Goal: Task Accomplishment & Management: Use online tool/utility

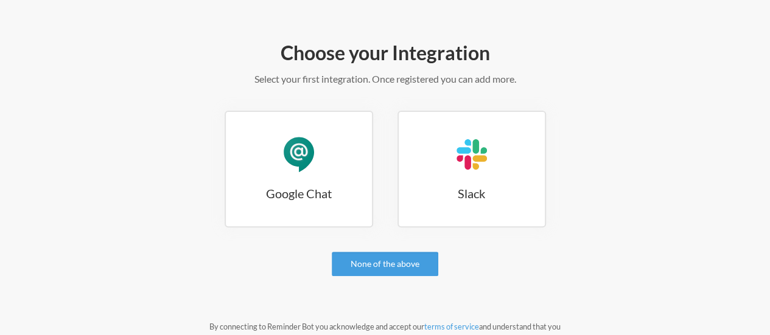
scroll to position [122, 0]
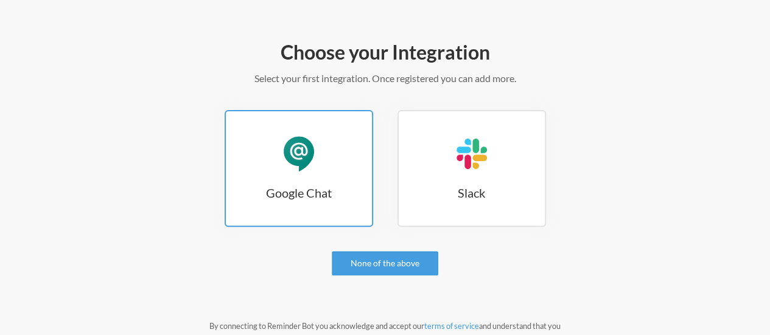
click at [316, 154] on div "Google Chat" at bounding box center [298, 154] width 37 height 37
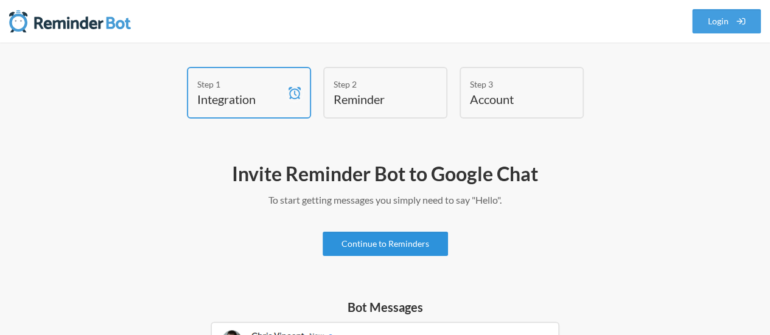
click at [412, 244] on link "Continue to Reminders" at bounding box center [384, 244] width 125 height 24
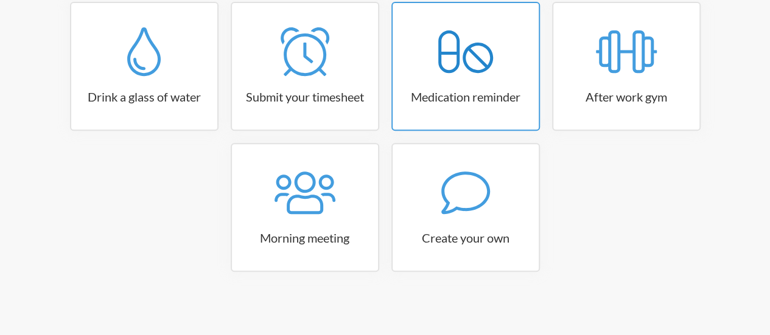
scroll to position [233, 0]
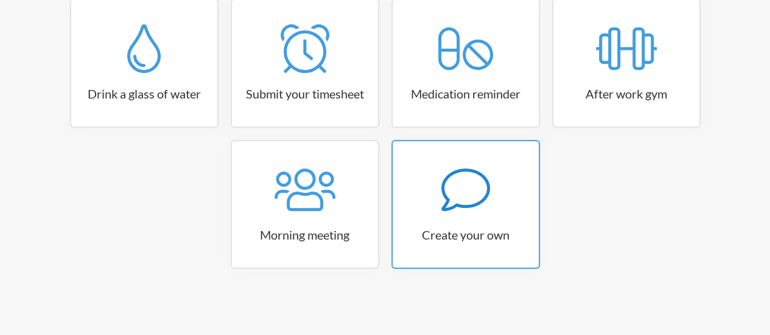
click at [471, 208] on icon at bounding box center [465, 189] width 49 height 49
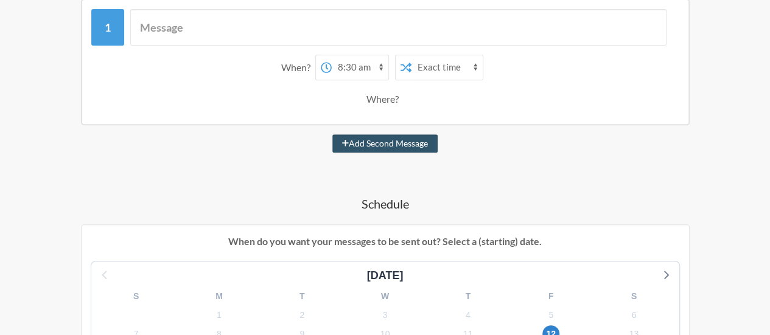
click at [375, 65] on select "12:00 am 12:15 am 12:30 am 12:45 am 1:00 am 1:15 am 1:30 am 1:45 am 2:00 am 2:1…" at bounding box center [360, 67] width 57 height 24
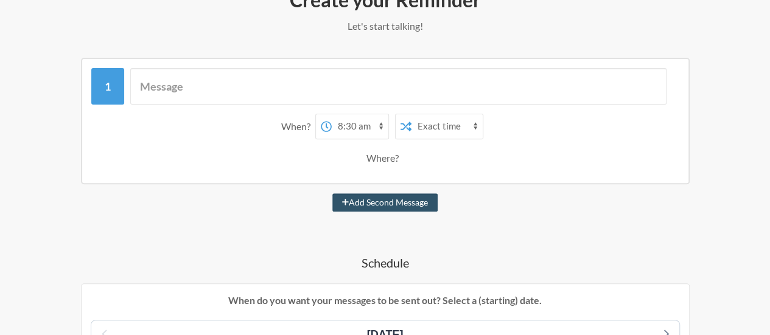
scroll to position [172, 0]
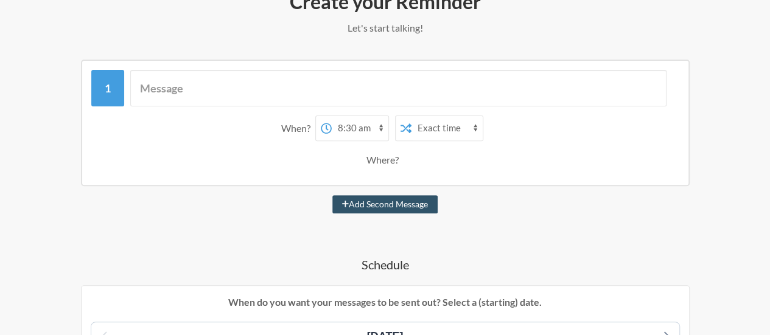
click at [370, 132] on select "12:00 am 12:15 am 12:30 am 12:45 am 1:00 am 1:15 am 1:30 am 1:45 am 2:00 am 2:1…" at bounding box center [360, 128] width 57 height 24
select select "08:00:00"
click at [332, 116] on select "12:00 am 12:15 am 12:30 am 12:45 am 1:00 am 1:15 am 1:30 am 1:45 am 2:00 am 2:1…" at bounding box center [360, 128] width 57 height 24
click at [432, 128] on select "Exact time Random time" at bounding box center [446, 128] width 71 height 24
click at [530, 126] on div "When? 12:00 am 12:15 am 12:30 am 12:45 am 1:00 am 1:15 am 1:30 am 1:45 am 2:00 …" at bounding box center [385, 129] width 576 height 26
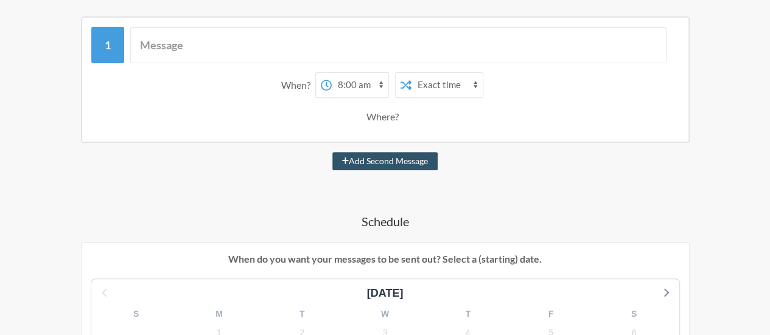
scroll to position [233, 0]
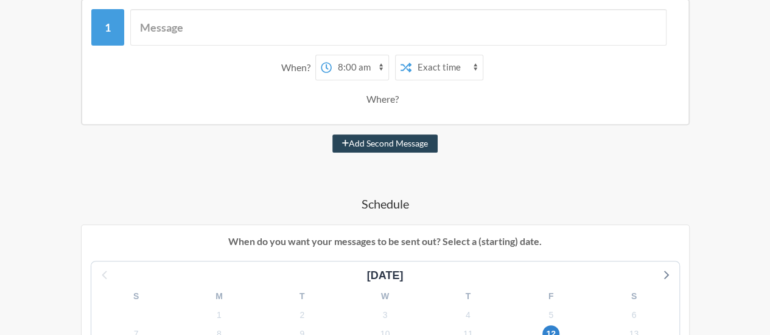
click at [377, 144] on button "Add Second Message" at bounding box center [384, 143] width 105 height 18
select select "09:00:00"
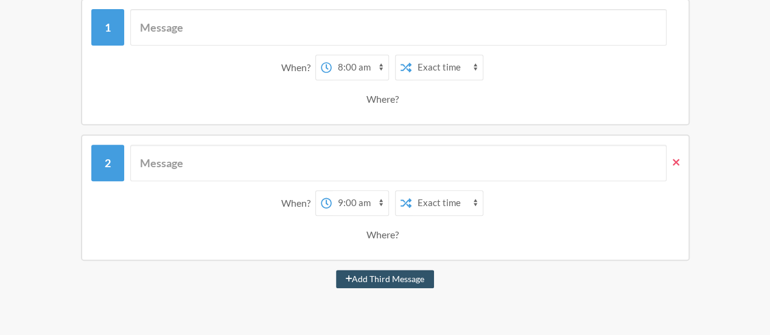
click at [675, 167] on icon at bounding box center [675, 162] width 7 height 11
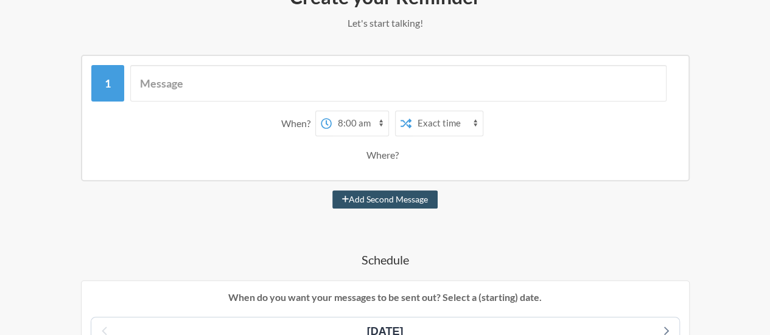
scroll to position [172, 0]
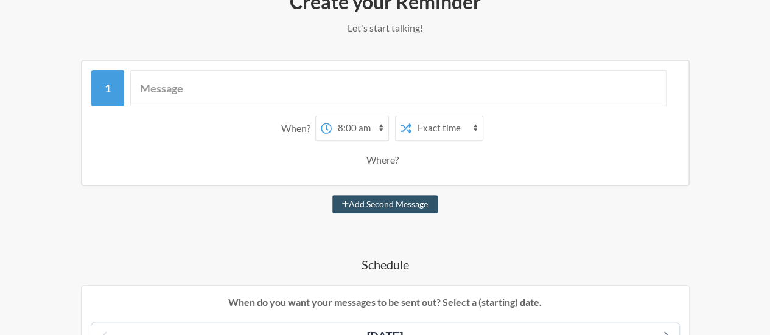
click at [380, 130] on select "12:00 am 12:15 am 12:30 am 12:45 am 1:00 am 1:15 am 1:30 am 1:45 am 2:00 am 2:1…" at bounding box center [360, 128] width 57 height 24
click at [527, 206] on div "Add Second Message" at bounding box center [385, 204] width 697 height 18
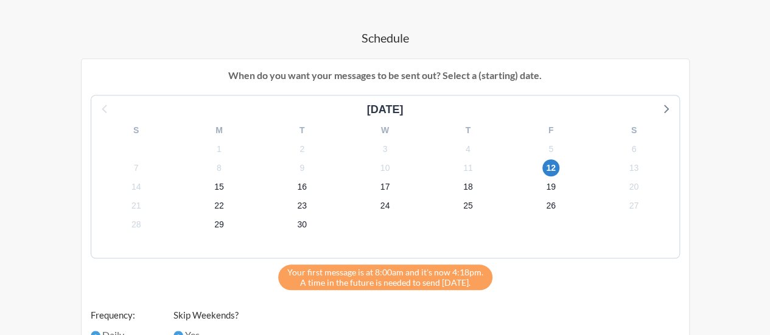
scroll to position [416, 0]
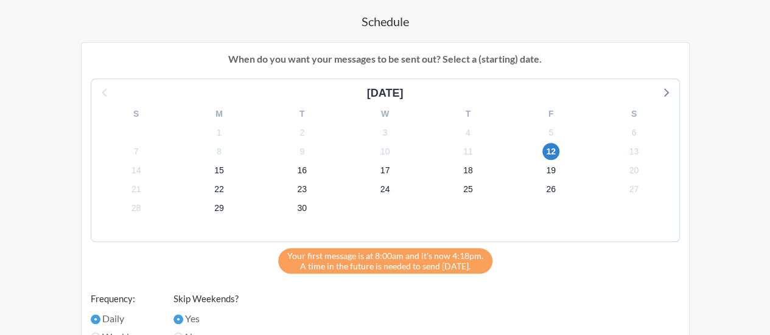
click at [542, 147] on div "12" at bounding box center [550, 151] width 83 height 19
click at [551, 151] on span "12" at bounding box center [550, 151] width 17 height 17
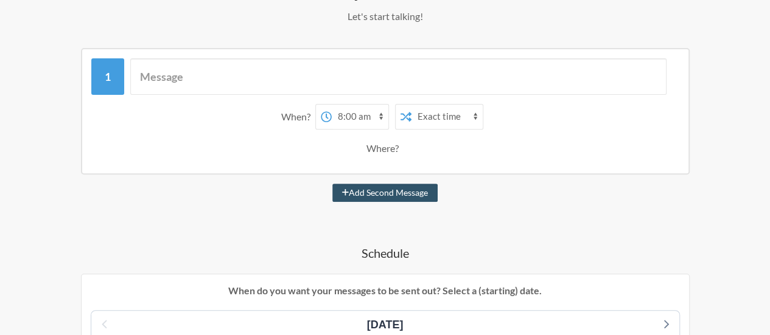
scroll to position [111, 0]
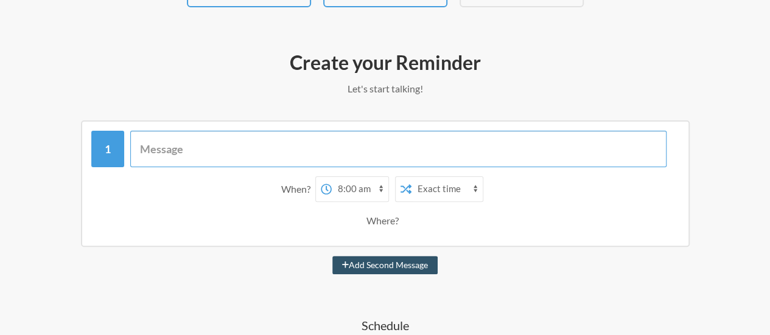
click at [318, 156] on input "text" at bounding box center [398, 149] width 536 height 37
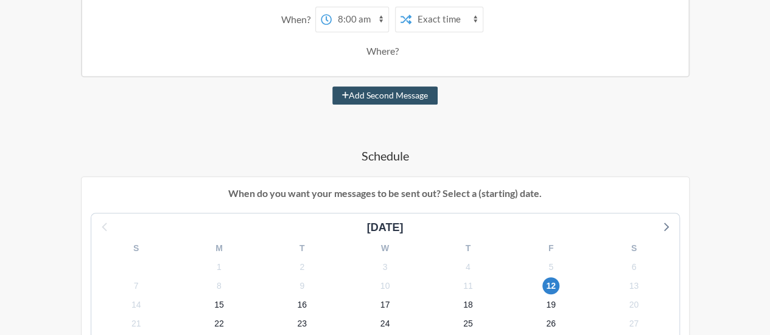
scroll to position [294, 0]
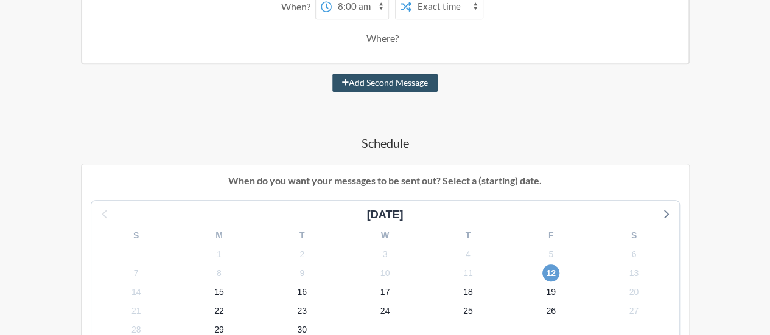
type input "Ask [PERSON_NAME] if DFY recruitment tracker is still being filled"
click at [554, 274] on span "12" at bounding box center [550, 273] width 17 height 17
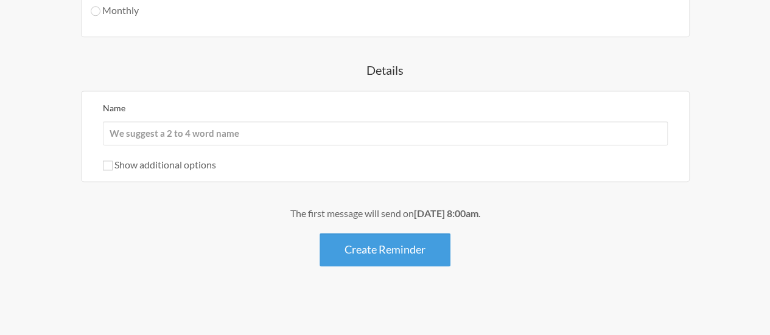
scroll to position [780, 0]
click at [352, 131] on input "Name" at bounding box center [385, 132] width 565 height 24
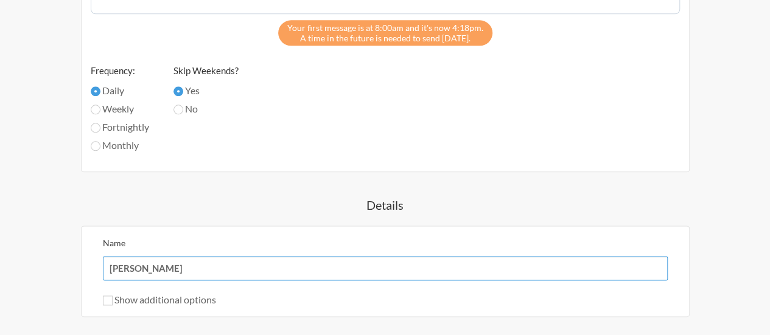
scroll to position [415, 0]
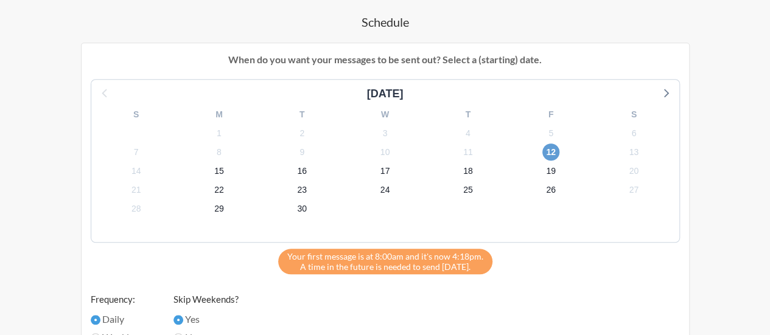
type input "[PERSON_NAME]"
click at [552, 155] on span "12" at bounding box center [550, 152] width 17 height 17
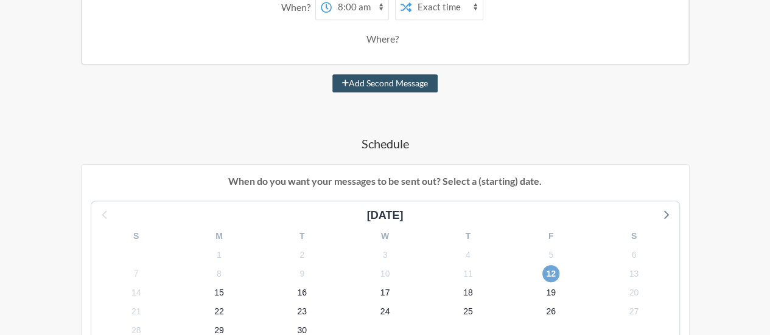
scroll to position [172, 0]
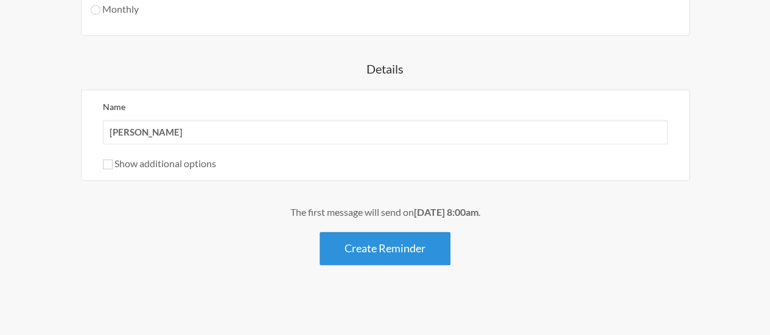
drag, startPoint x: 415, startPoint y: 241, endPoint x: 429, endPoint y: 229, distance: 18.5
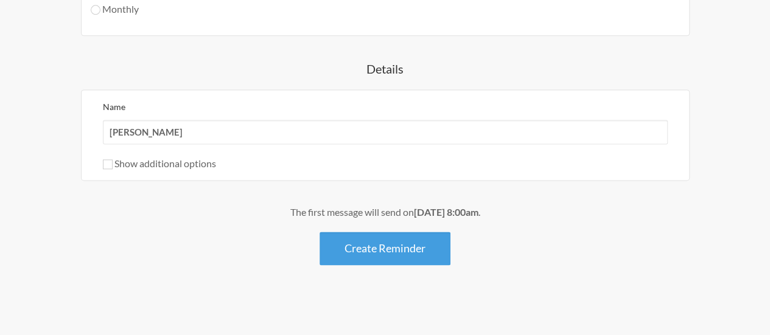
click at [416, 241] on button "Create Reminder" at bounding box center [384, 248] width 131 height 33
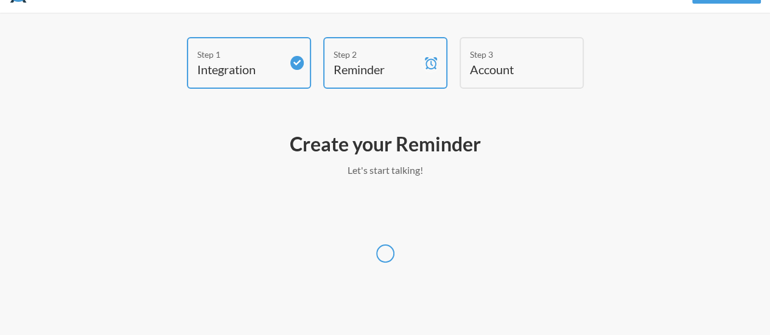
select select "America/[GEOGRAPHIC_DATA]"
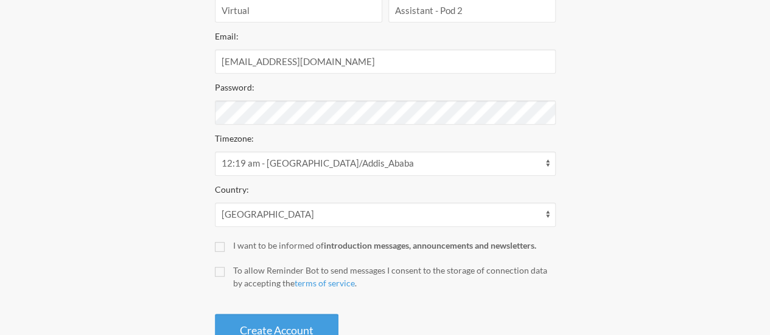
scroll to position [235, 0]
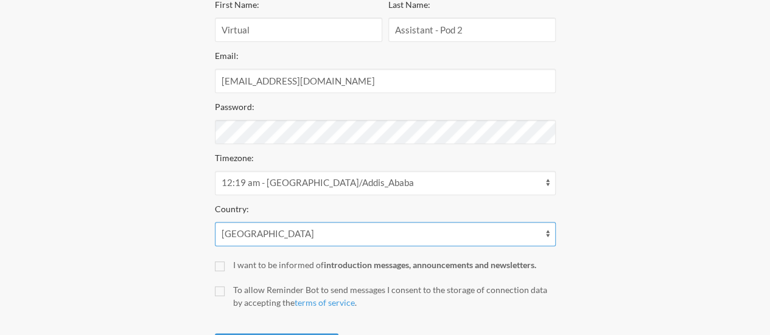
click at [542, 238] on select "[GEOGRAPHIC_DATA] [GEOGRAPHIC_DATA] [GEOGRAPHIC_DATA] [GEOGRAPHIC_DATA] [US_STA…" at bounding box center [385, 234] width 341 height 24
select select "US"
click at [215, 222] on select "[GEOGRAPHIC_DATA] [GEOGRAPHIC_DATA] [GEOGRAPHIC_DATA] [GEOGRAPHIC_DATA] [US_STA…" at bounding box center [385, 234] width 341 height 24
click at [223, 290] on input "To allow Reminder Bot to send messages I consent to the storage of connection d…" at bounding box center [220, 292] width 10 height 10
checkbox input "true"
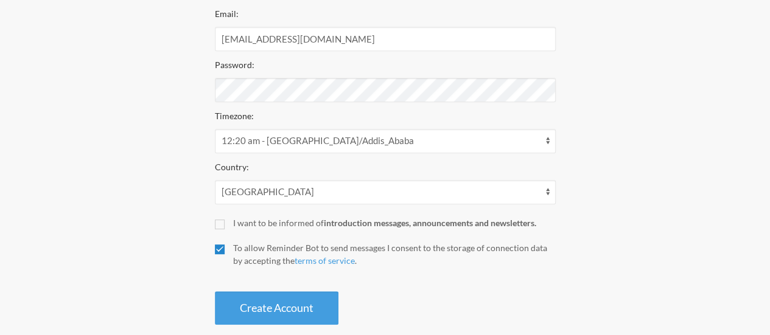
scroll to position [296, 0]
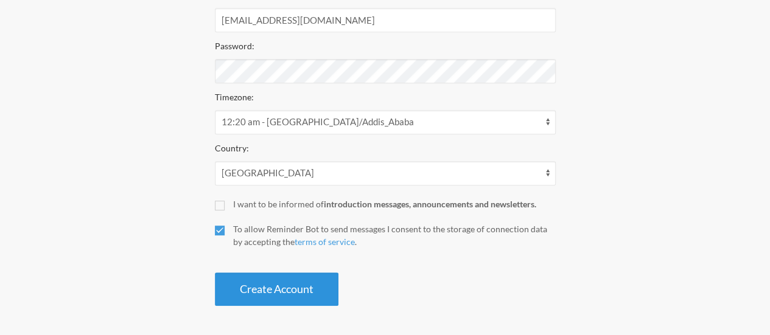
click at [283, 293] on button "Create Account" at bounding box center [276, 289] width 123 height 33
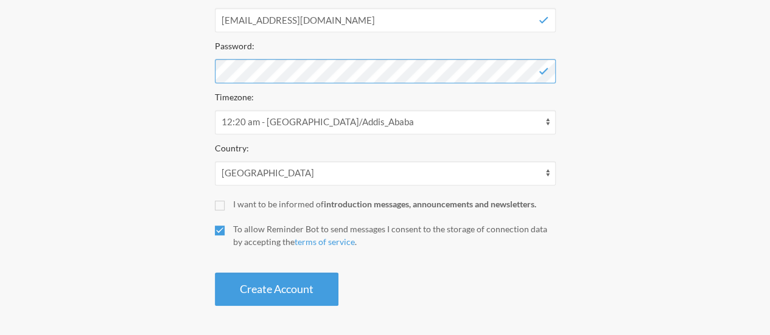
click at [215, 273] on button "Create Account" at bounding box center [276, 289] width 123 height 33
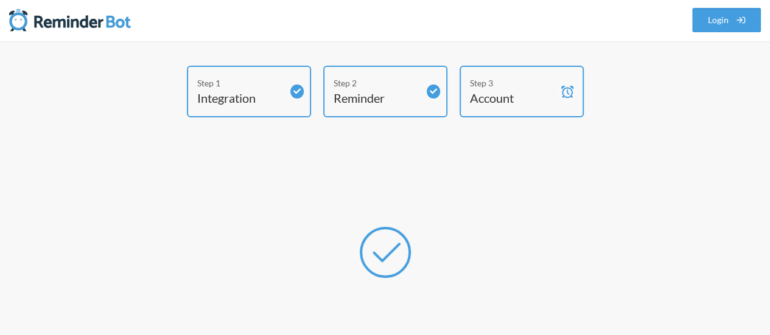
scroll to position [0, 0]
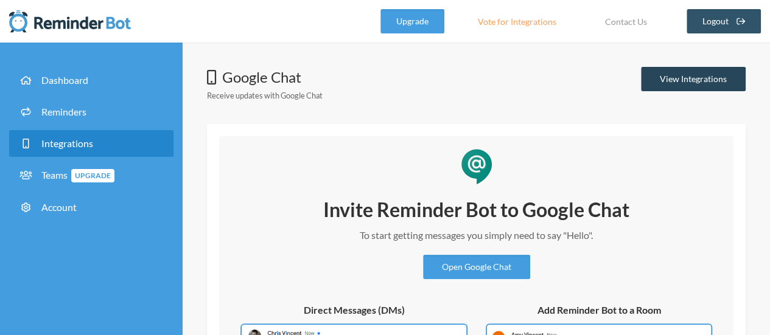
click at [660, 81] on link "View Integrations" at bounding box center [693, 79] width 105 height 24
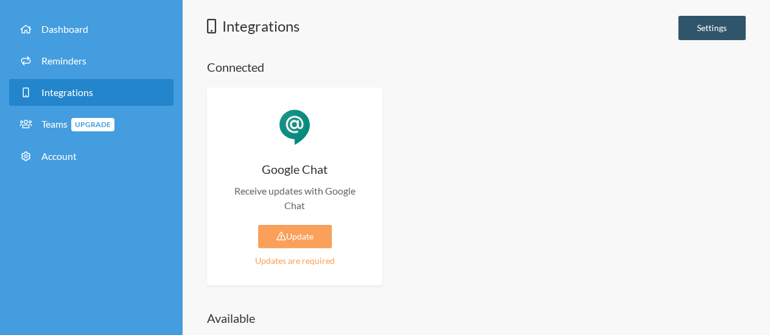
scroll to position [122, 0]
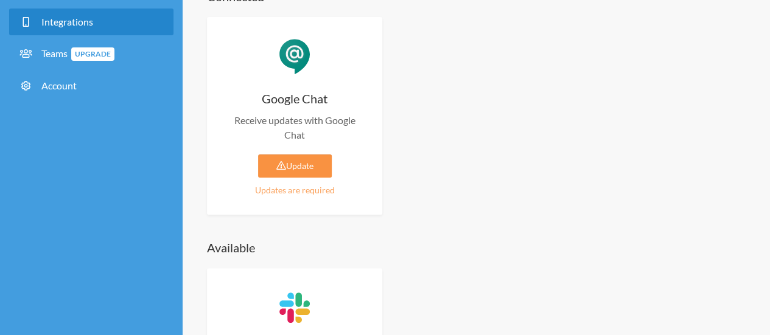
click at [318, 170] on link "Update" at bounding box center [295, 166] width 74 height 23
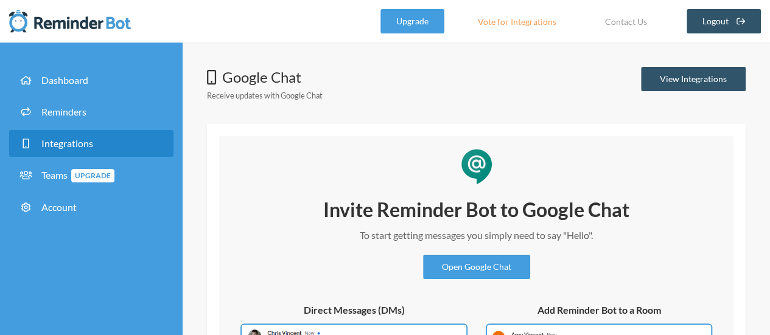
scroll to position [122, 0]
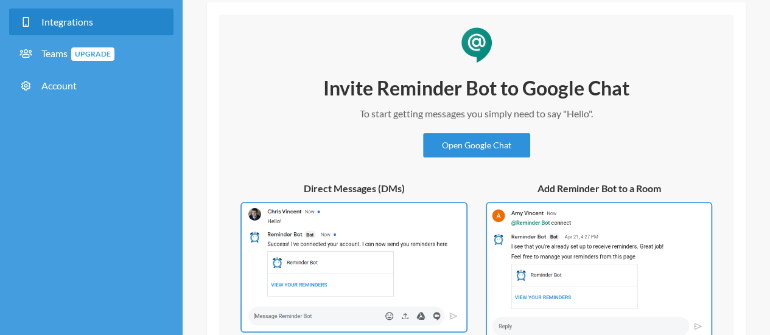
click at [473, 148] on link "Open Google Chat" at bounding box center [476, 145] width 107 height 24
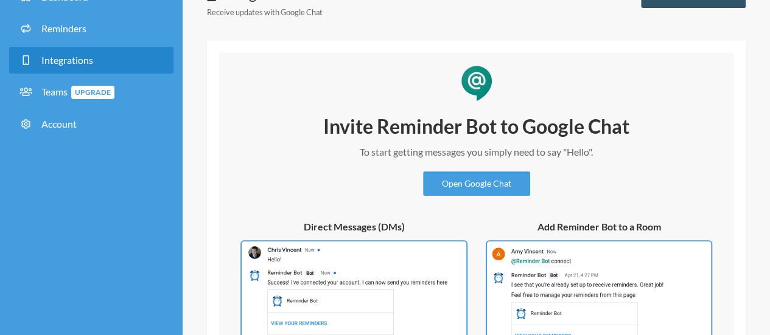
scroll to position [0, 0]
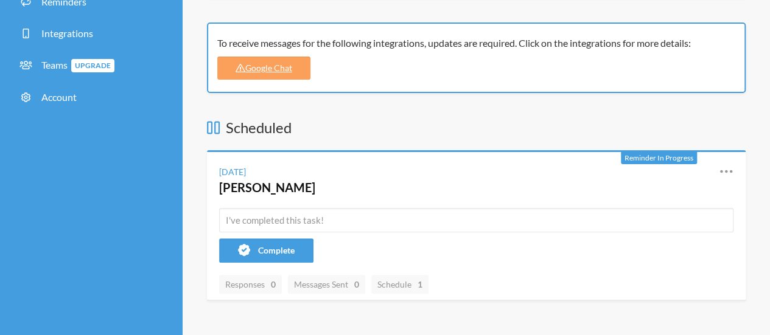
scroll to position [183, 0]
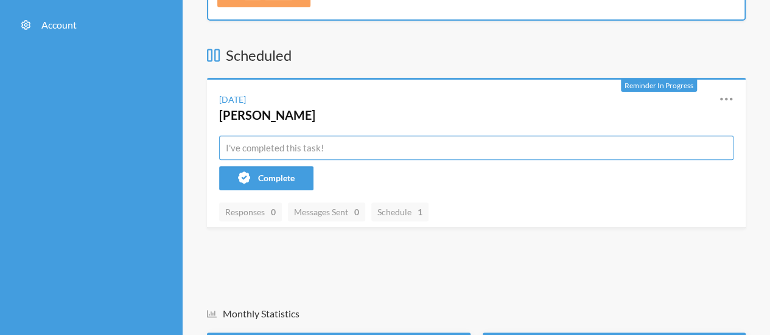
click at [280, 152] on input "text" at bounding box center [476, 148] width 514 height 24
click at [402, 207] on span "Schedule 1" at bounding box center [399, 212] width 45 height 10
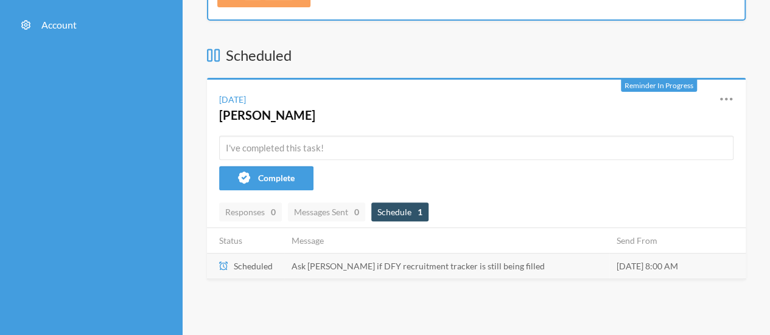
click at [647, 261] on td "Friday, September 12 8:00 AM" at bounding box center [677, 266] width 136 height 26
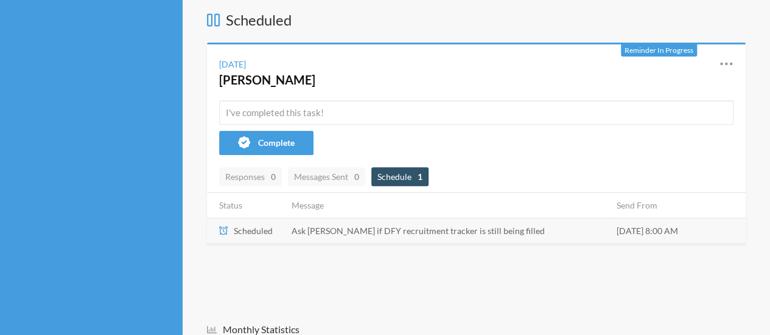
scroll to position [243, 0]
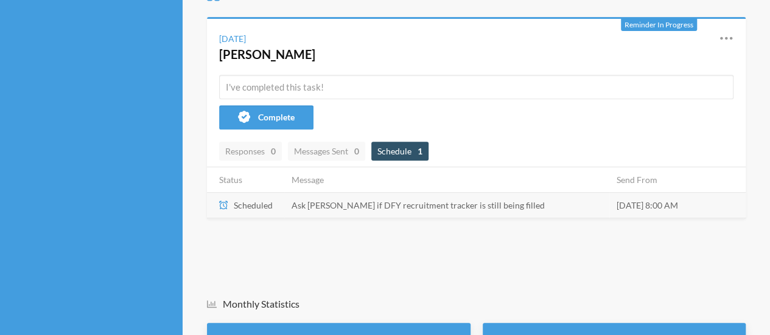
click at [504, 268] on div "Scheduled Reminder In Progress Friday, September 12 Joana Reminder Reschedule V…" at bounding box center [476, 262] width 538 height 556
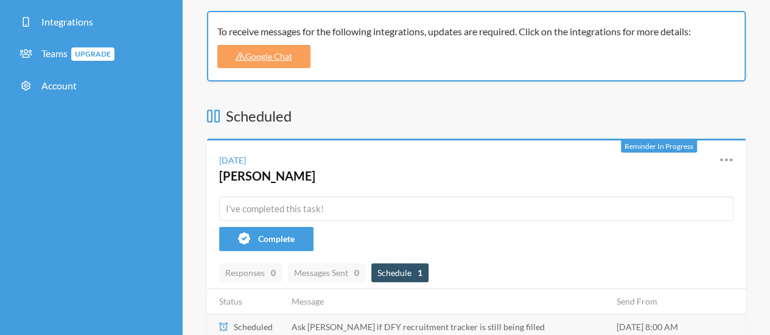
scroll to position [0, 0]
